Goal: Navigation & Orientation: Go to known website

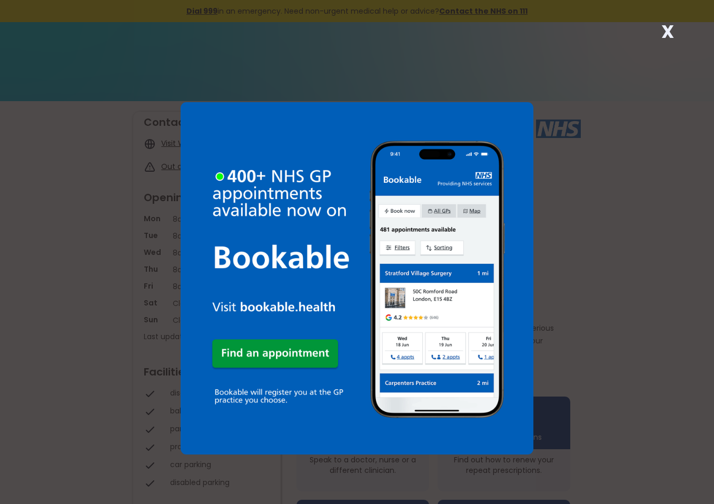
click at [670, 35] on strong "X" at bounding box center [667, 31] width 13 height 25
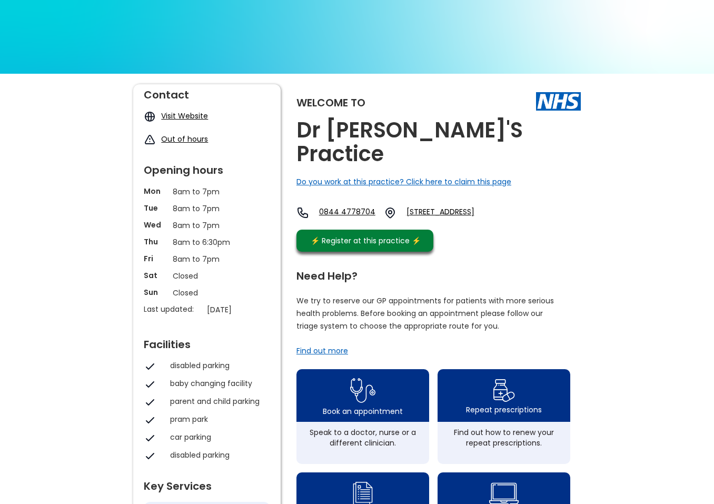
scroll to position [53, 0]
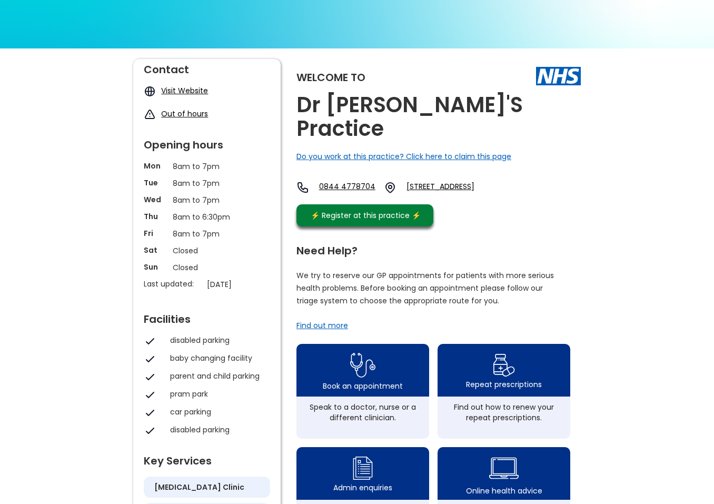
click at [169, 88] on link "Visit Website" at bounding box center [184, 90] width 47 height 11
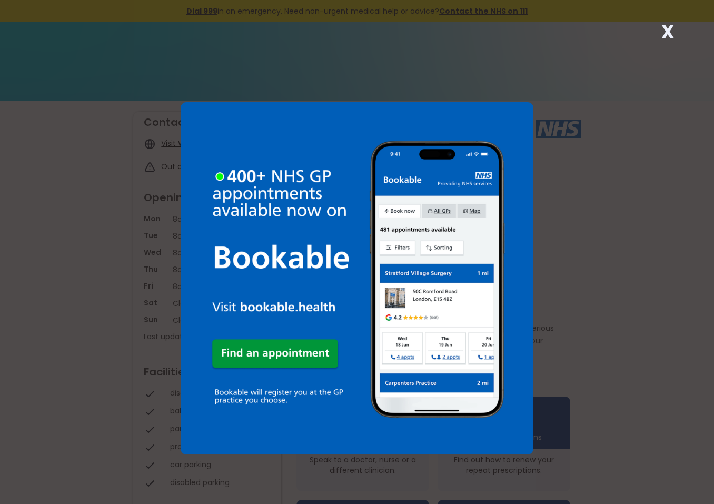
click at [668, 29] on strong "X" at bounding box center [667, 31] width 13 height 25
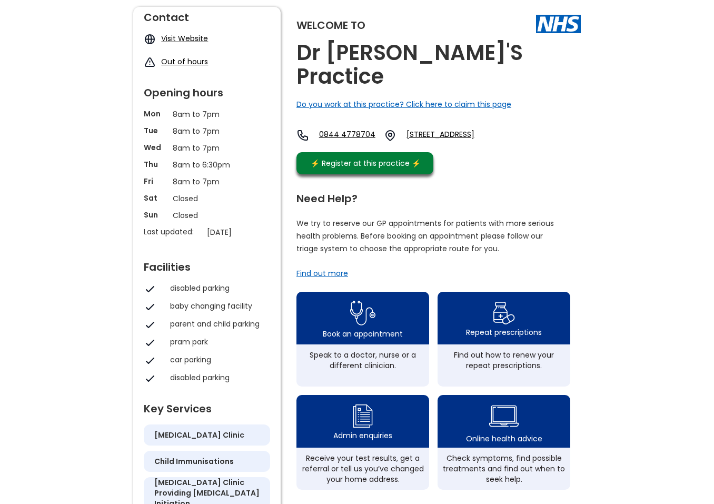
scroll to position [105, 0]
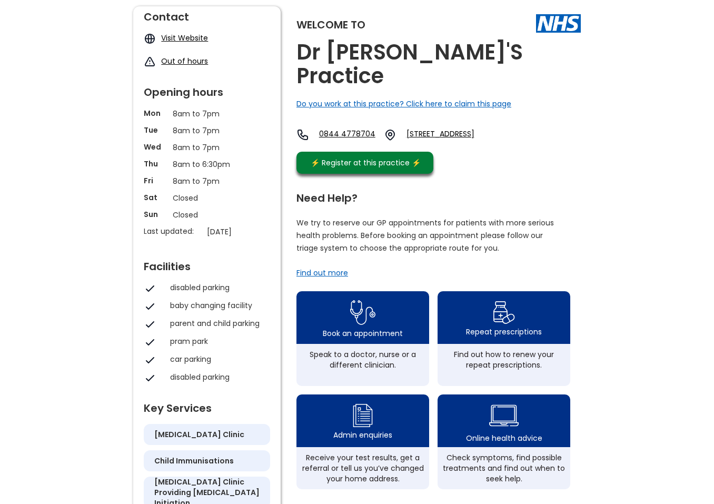
click at [334, 267] on div "Find out more" at bounding box center [322, 272] width 52 height 11
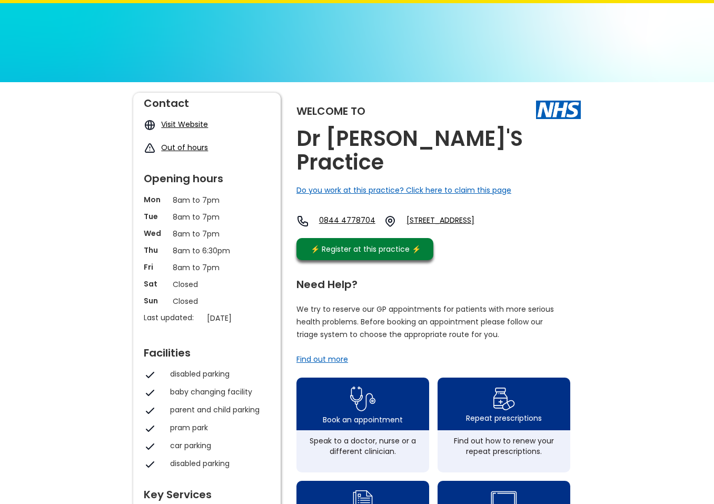
scroll to position [0, 0]
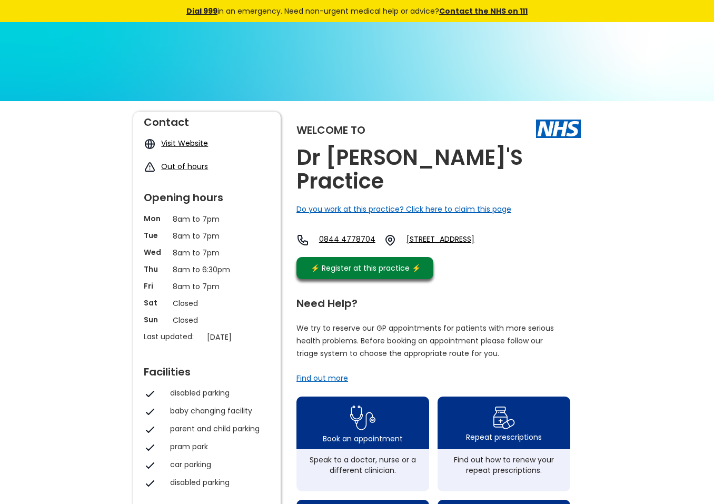
click at [171, 142] on link "Visit Website" at bounding box center [184, 143] width 47 height 11
